Goal: Find specific page/section: Find specific page/section

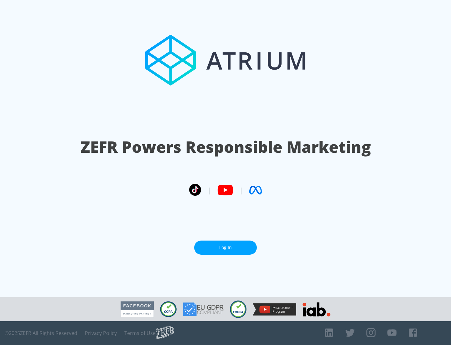
click at [226, 245] on link "Log In" at bounding box center [225, 247] width 63 height 14
